Goal: Check status

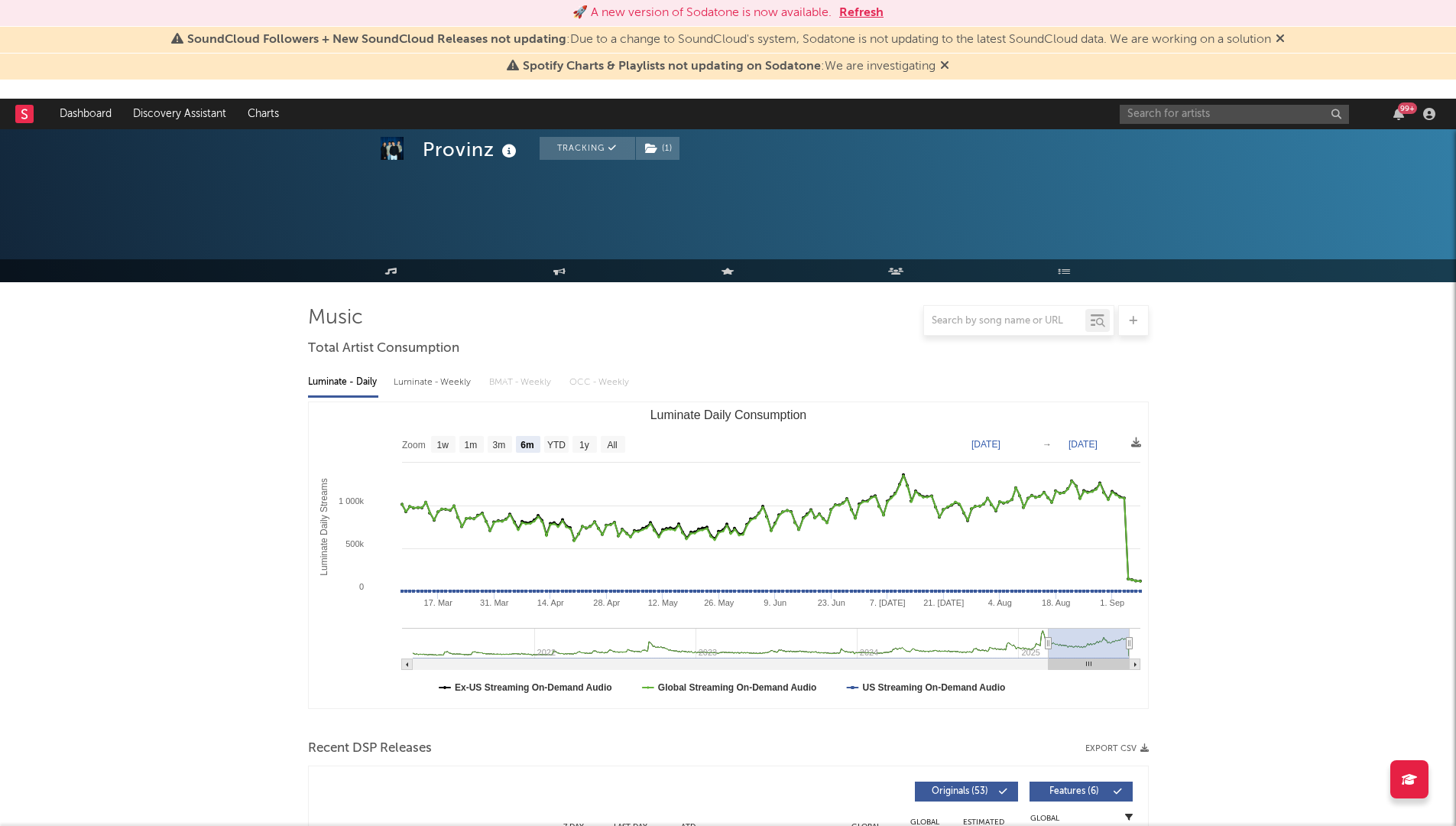
select select "6m"
select select "1w"
select select "6m"
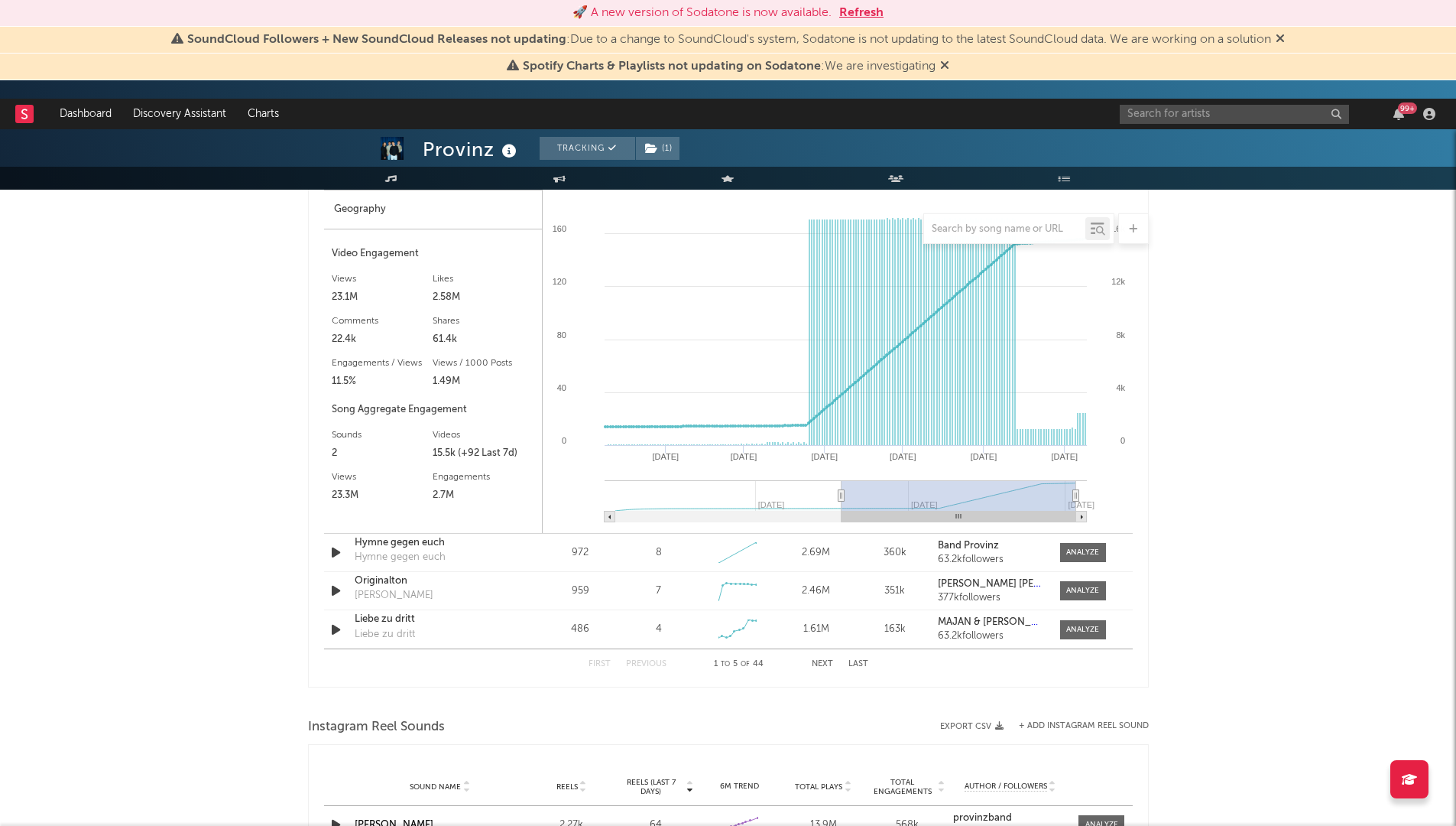
scroll to position [1969, 0]
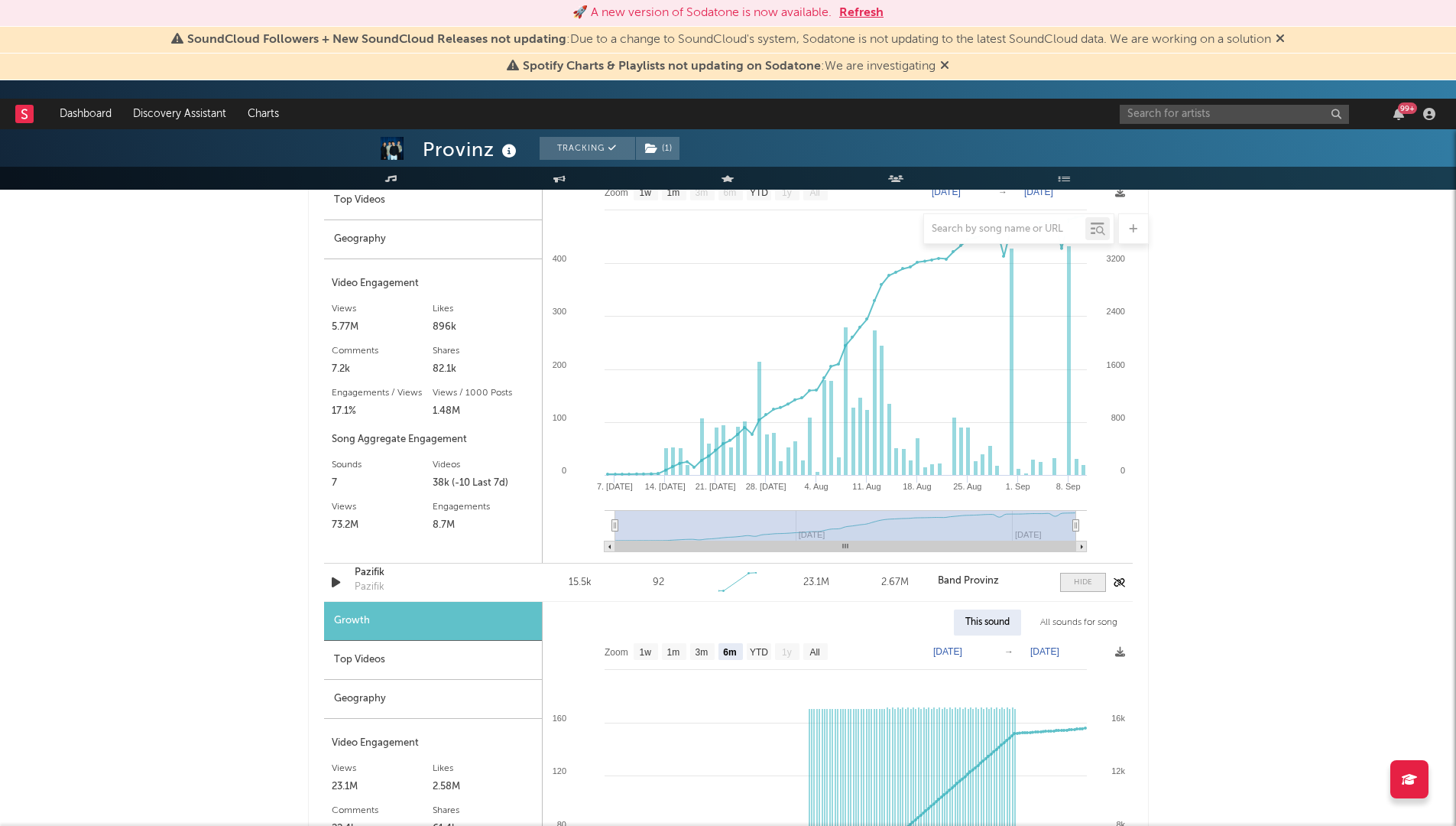
click at [1074, 582] on div at bounding box center [1083, 581] width 18 height 11
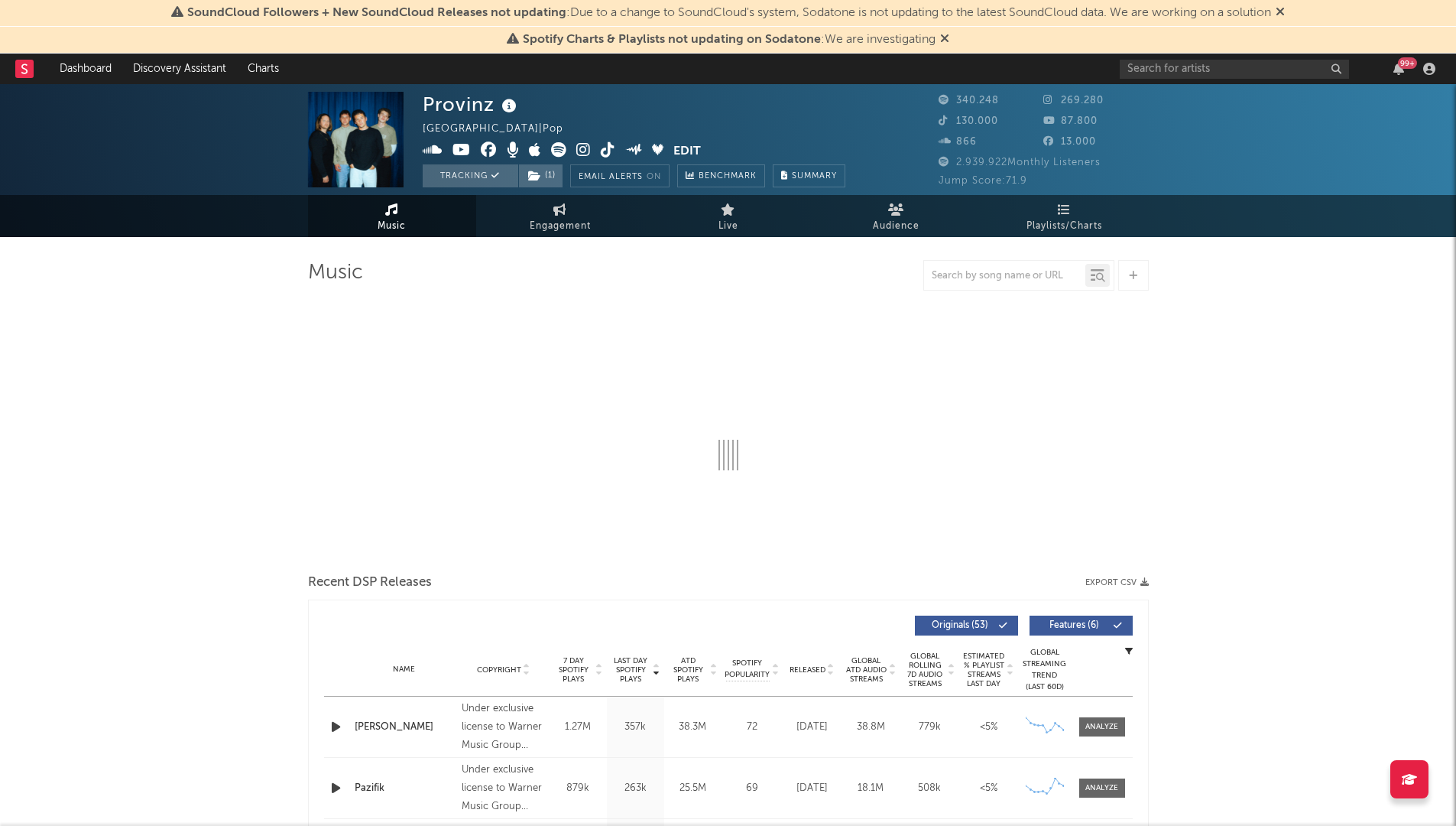
select select "6m"
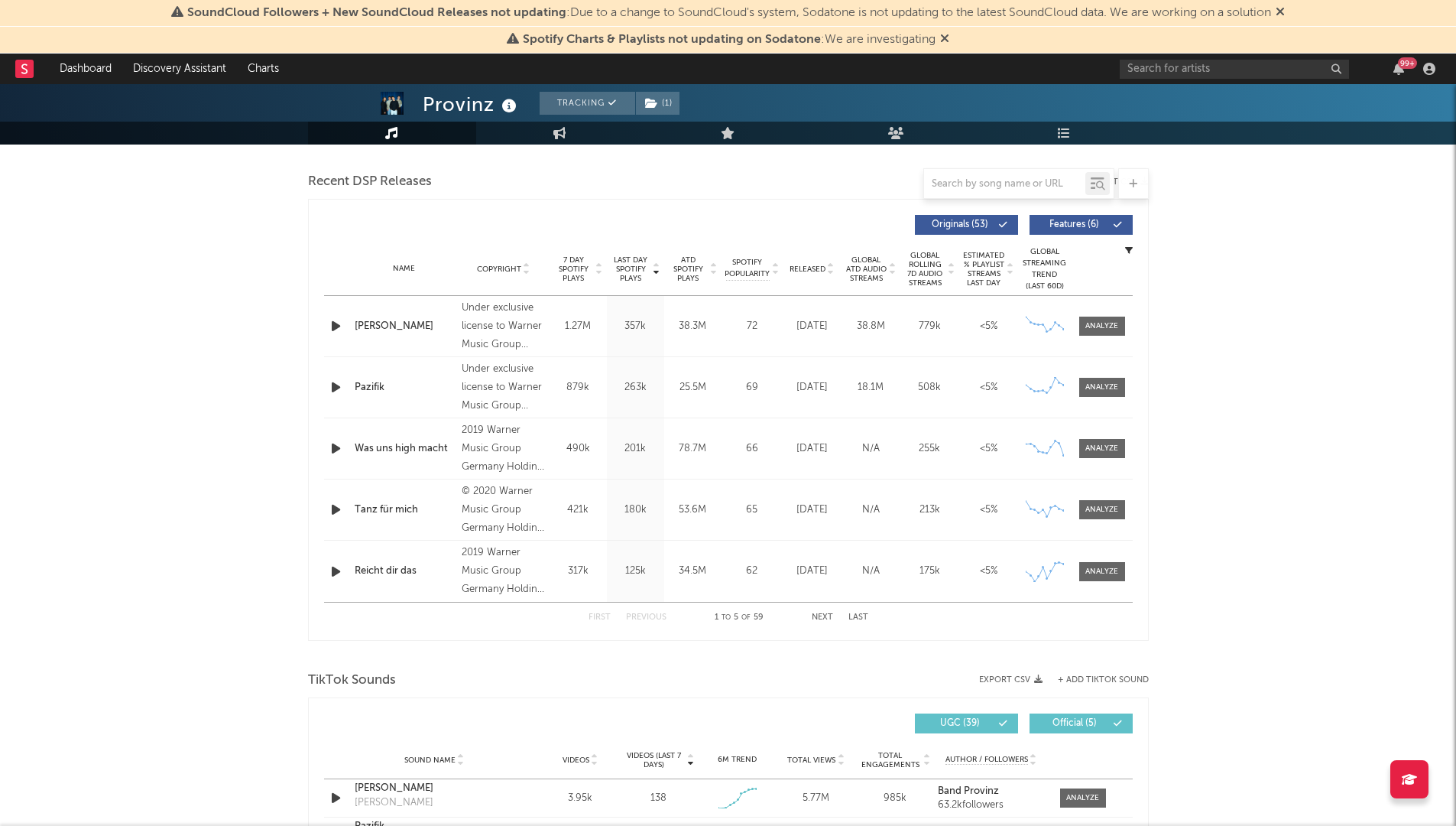
scroll to position [829, 0]
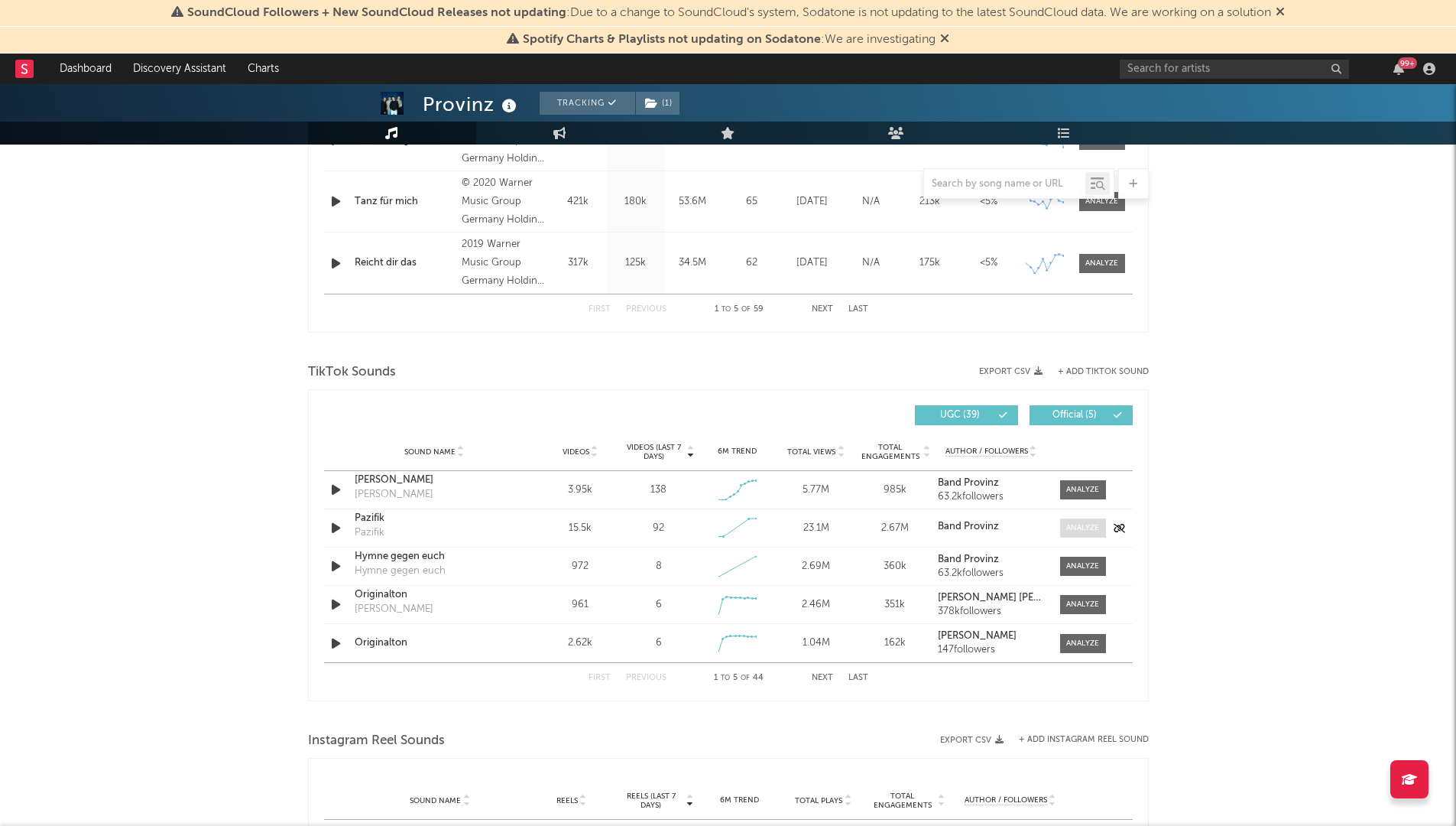
click at [1089, 533] on div at bounding box center [1083, 528] width 33 height 11
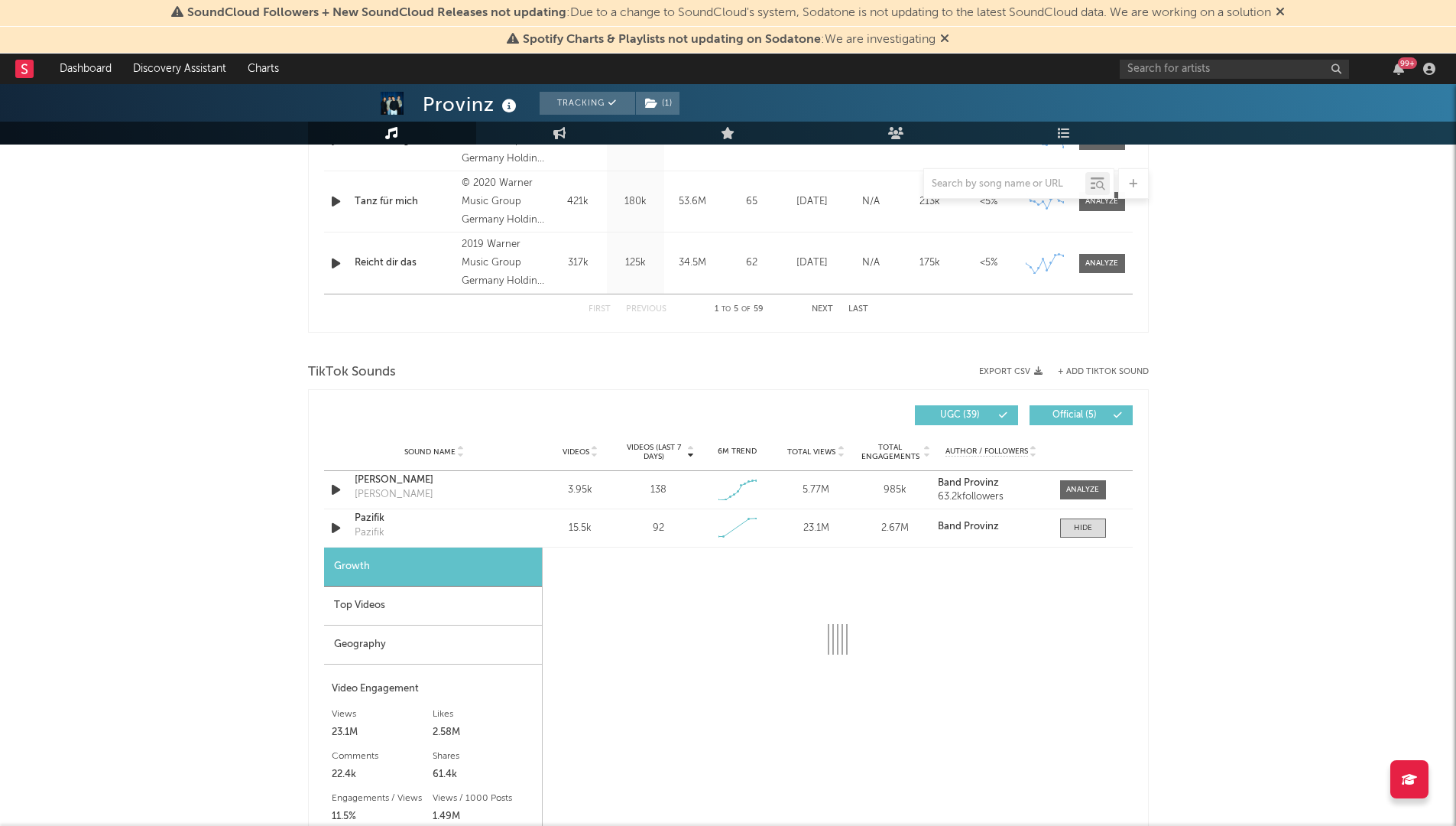
scroll to position [1120, 0]
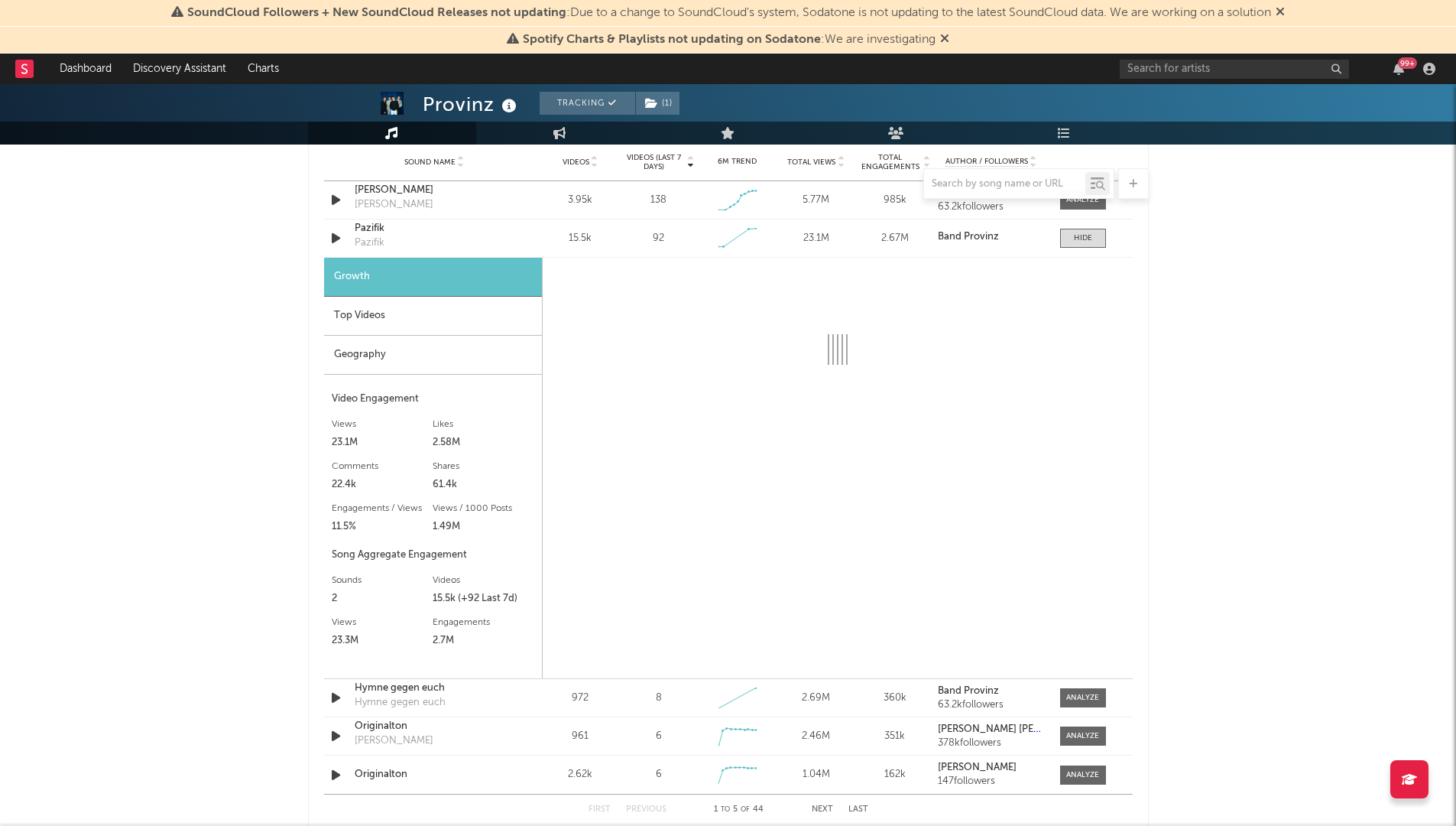
select select "6m"
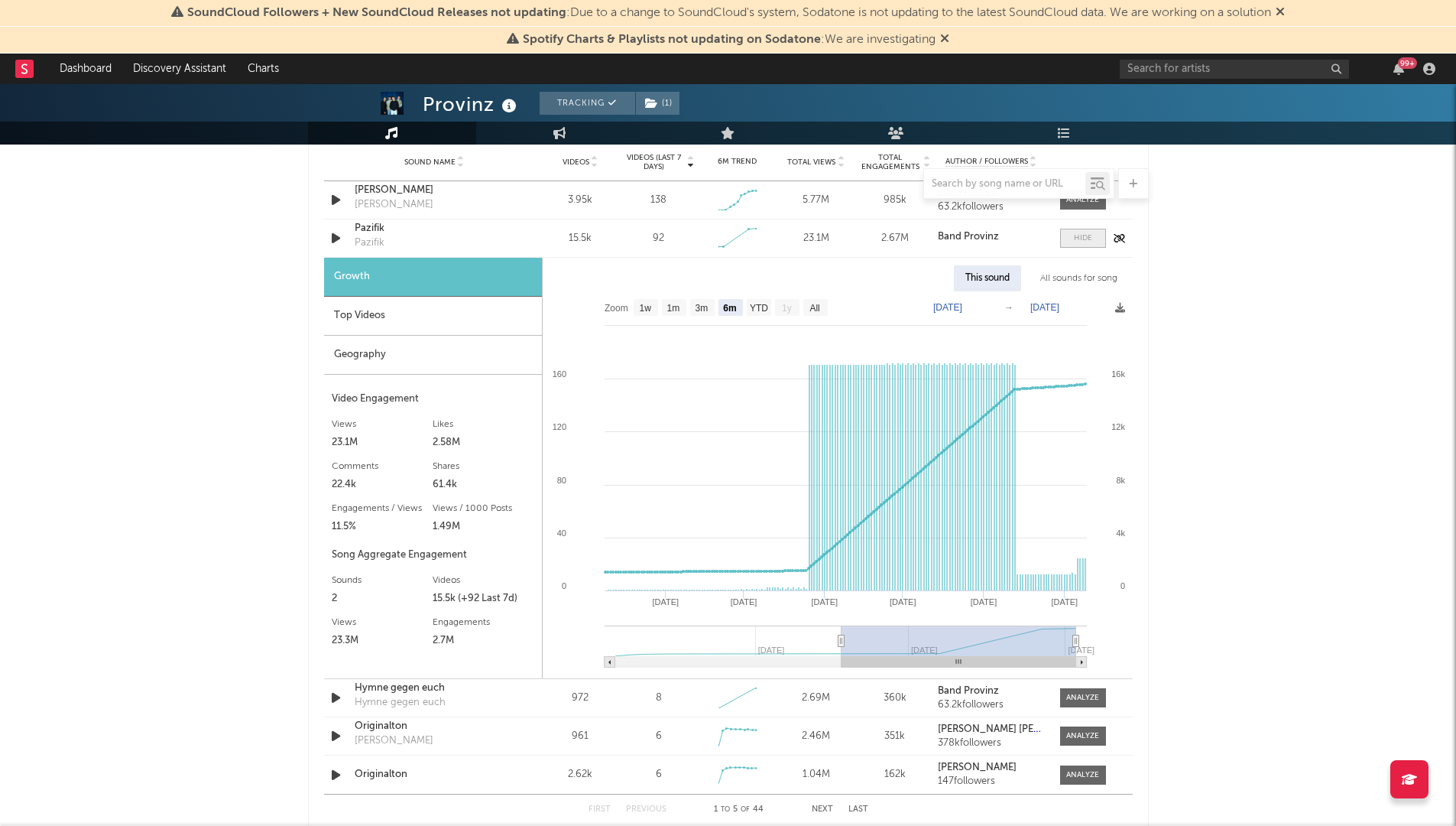
click at [1070, 242] on span at bounding box center [1083, 238] width 46 height 19
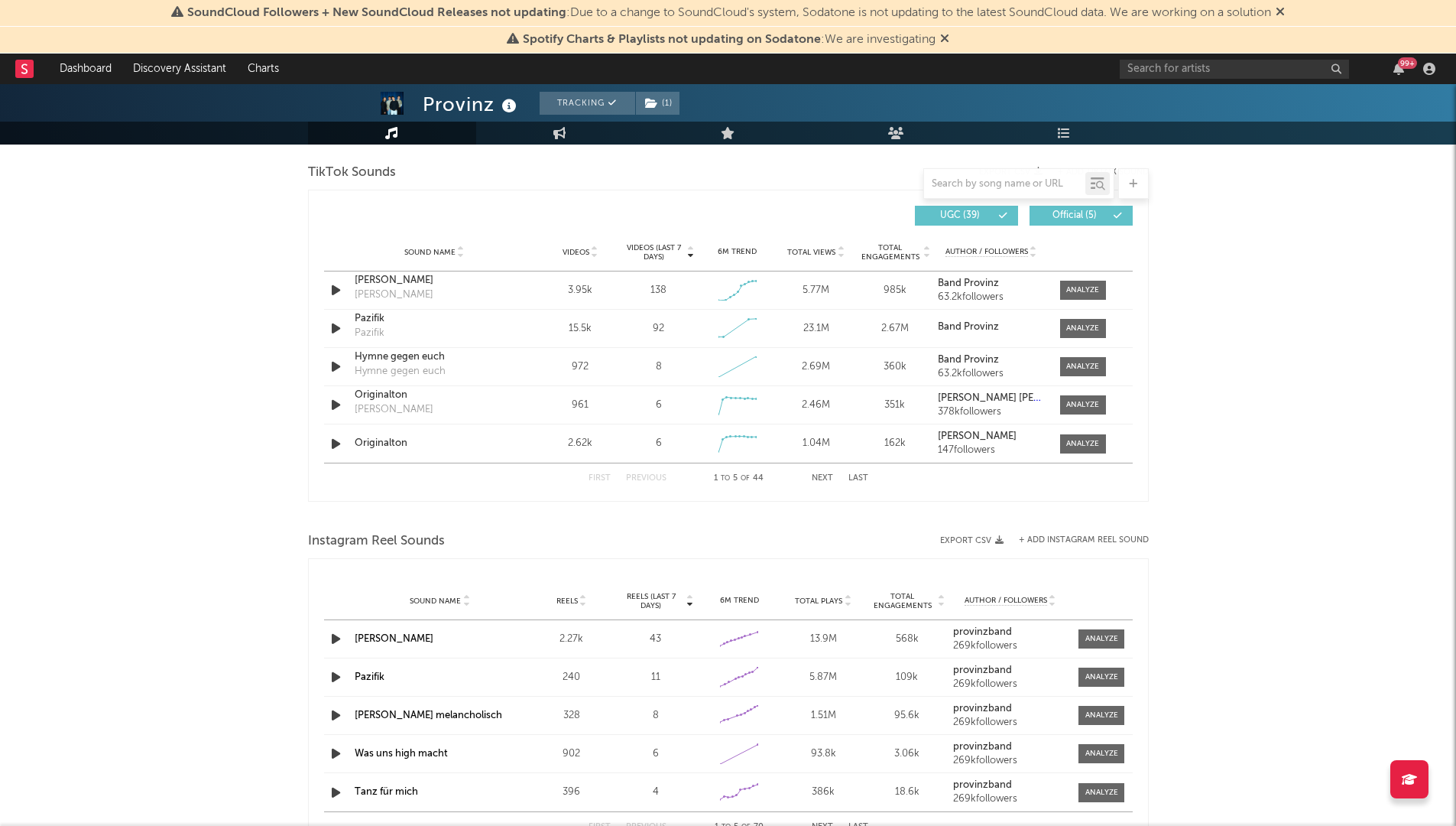
scroll to position [989, 0]
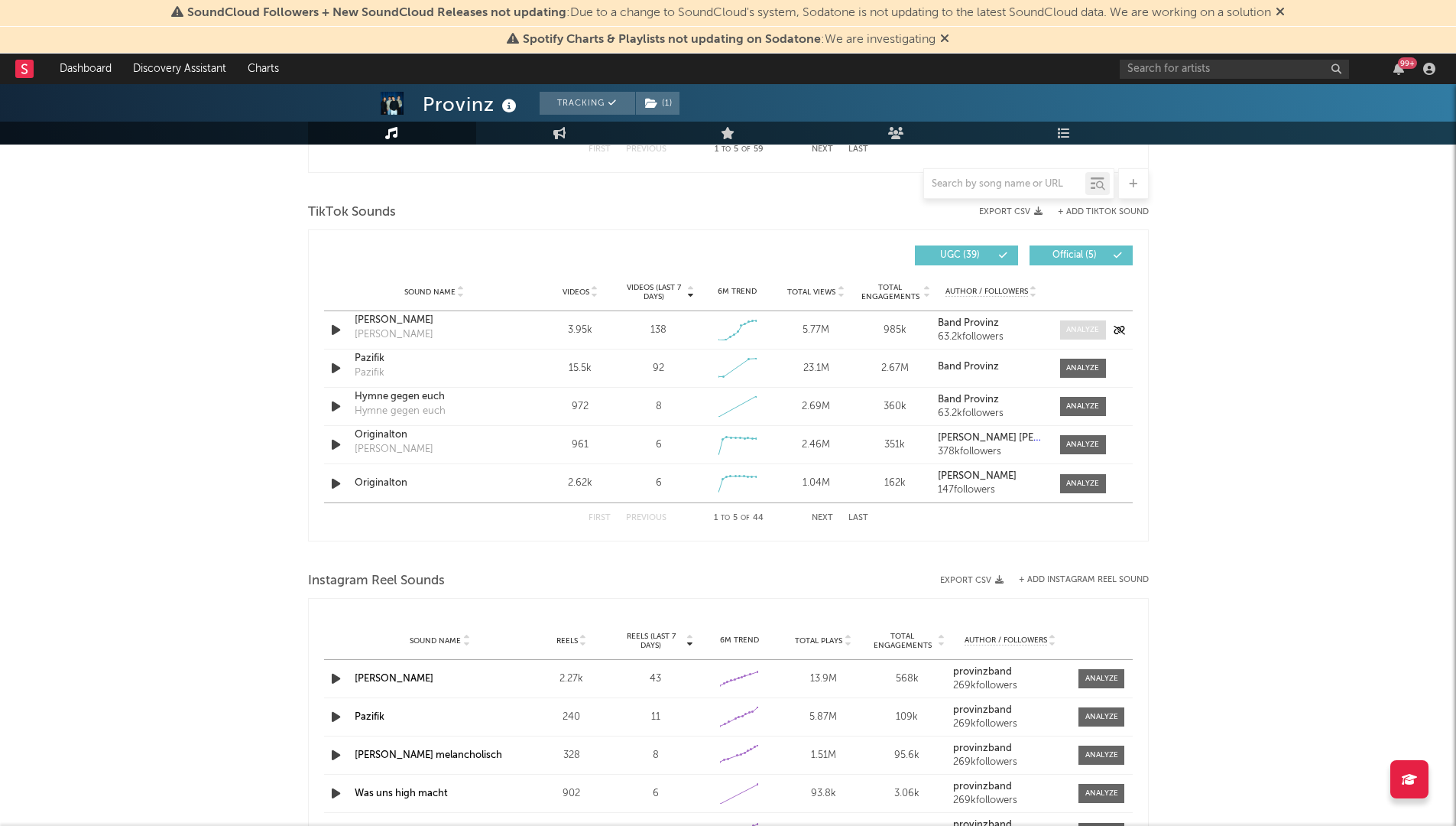
click at [1082, 330] on div at bounding box center [1083, 329] width 33 height 11
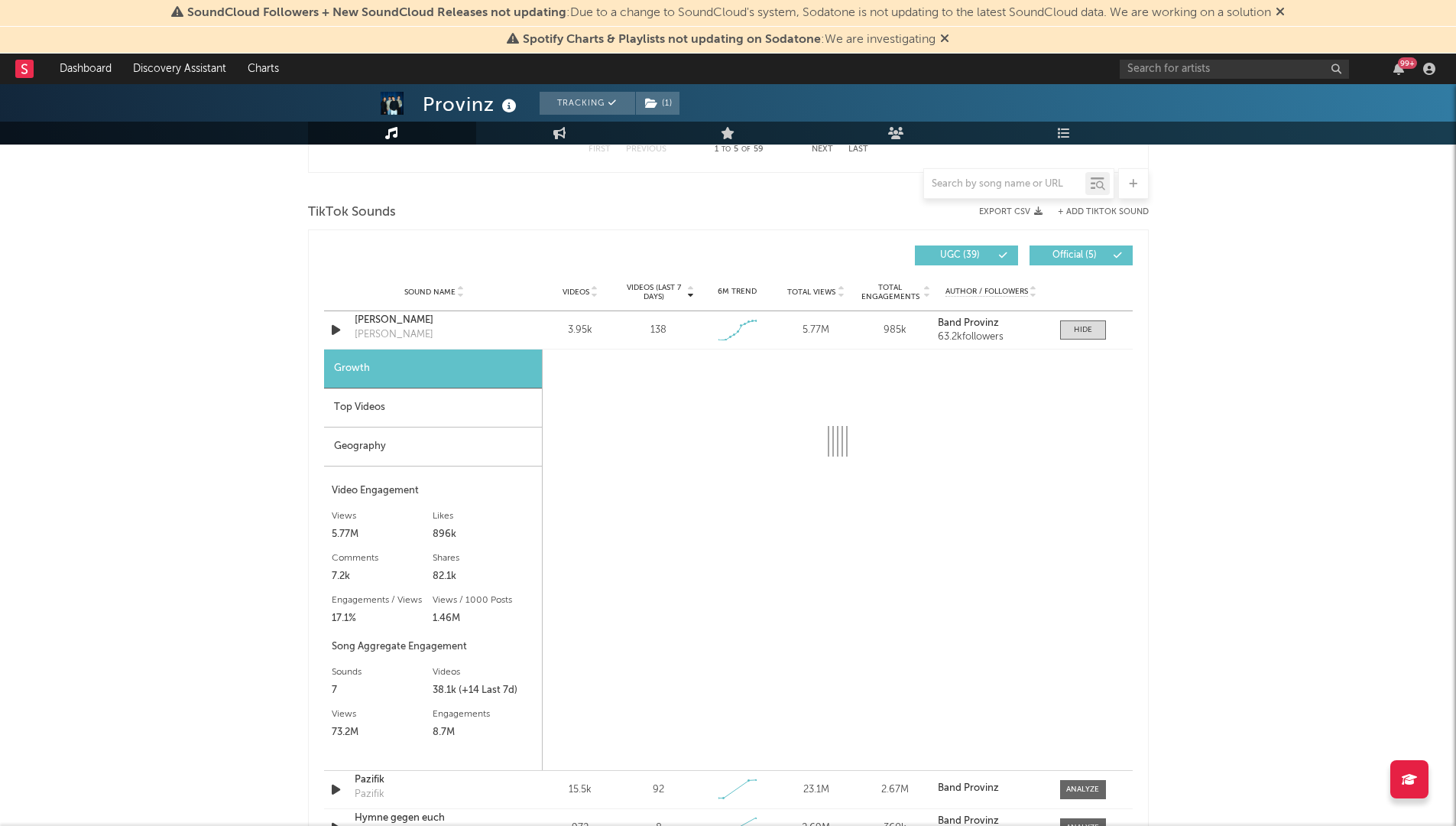
select select "1w"
